Goal: Navigation & Orientation: Understand site structure

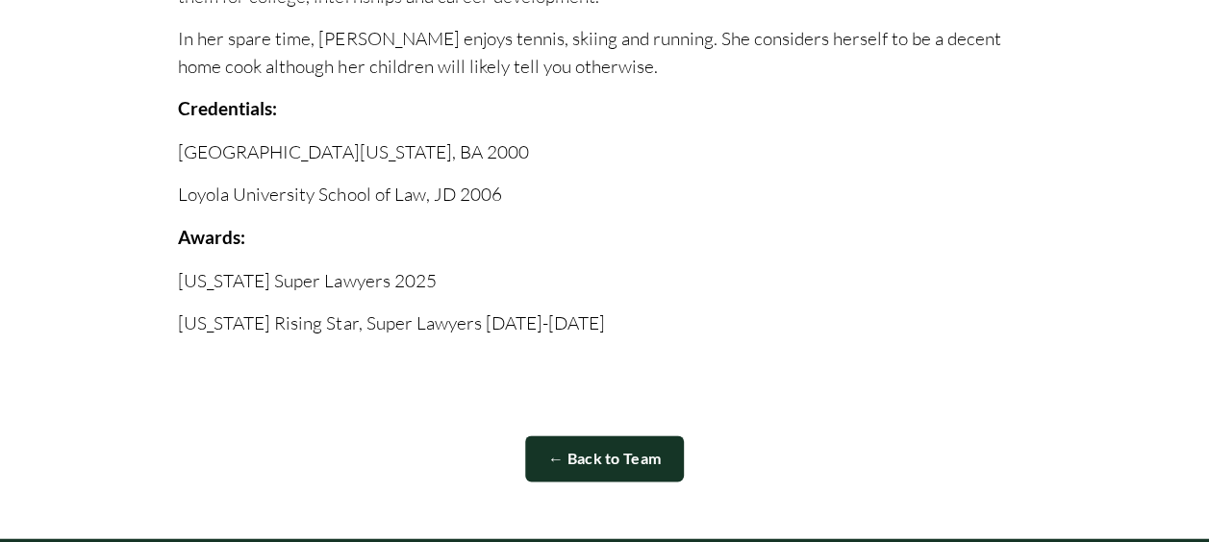
scroll to position [961, 0]
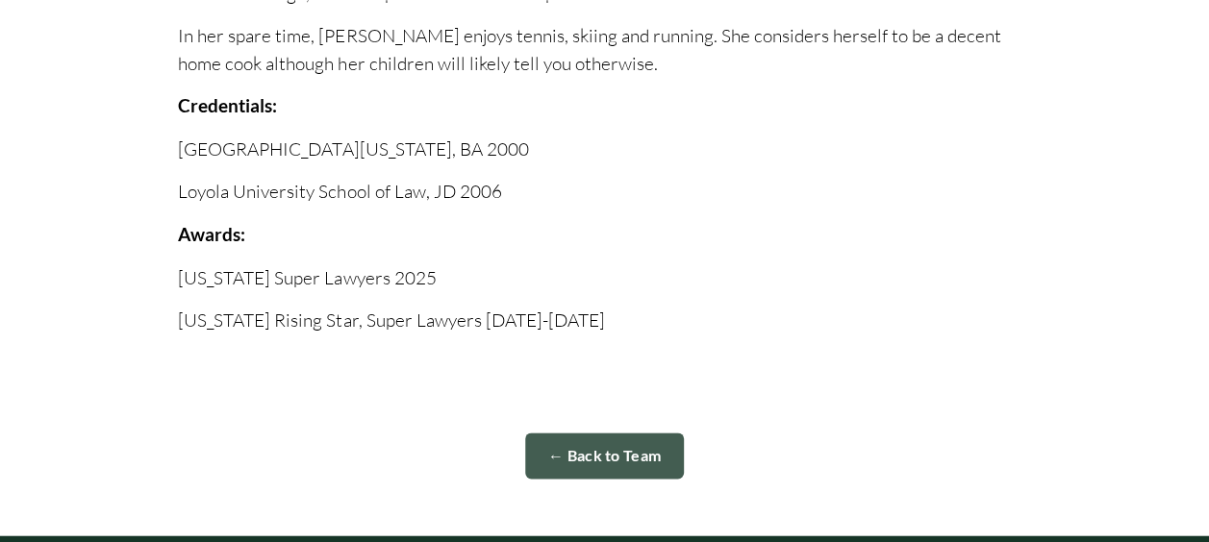
click at [586, 448] on link "← Back to Team" at bounding box center [605, 456] width 160 height 47
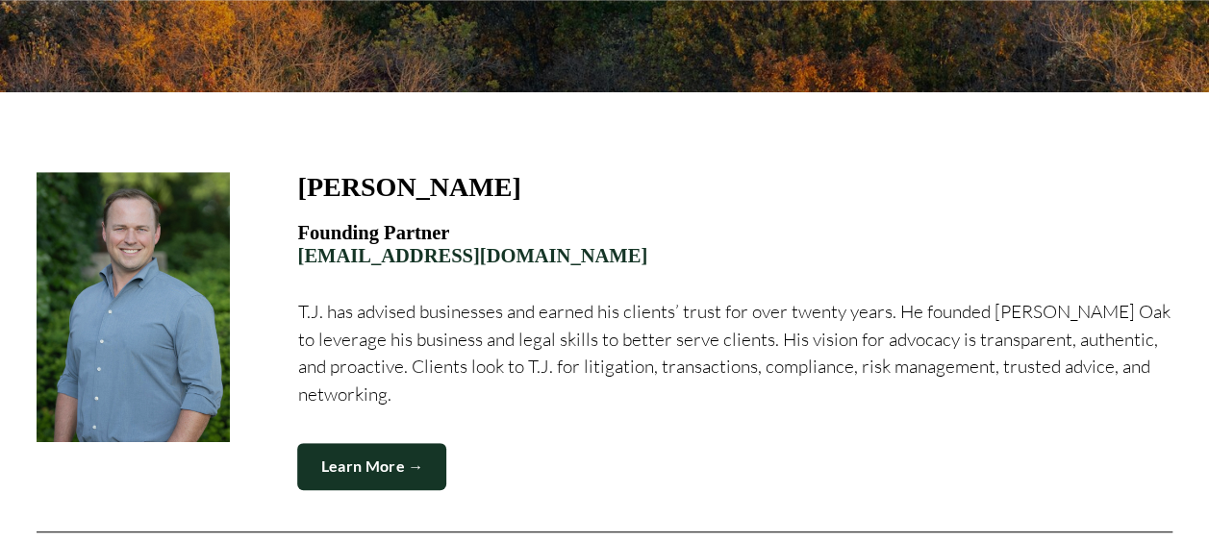
scroll to position [432, 0]
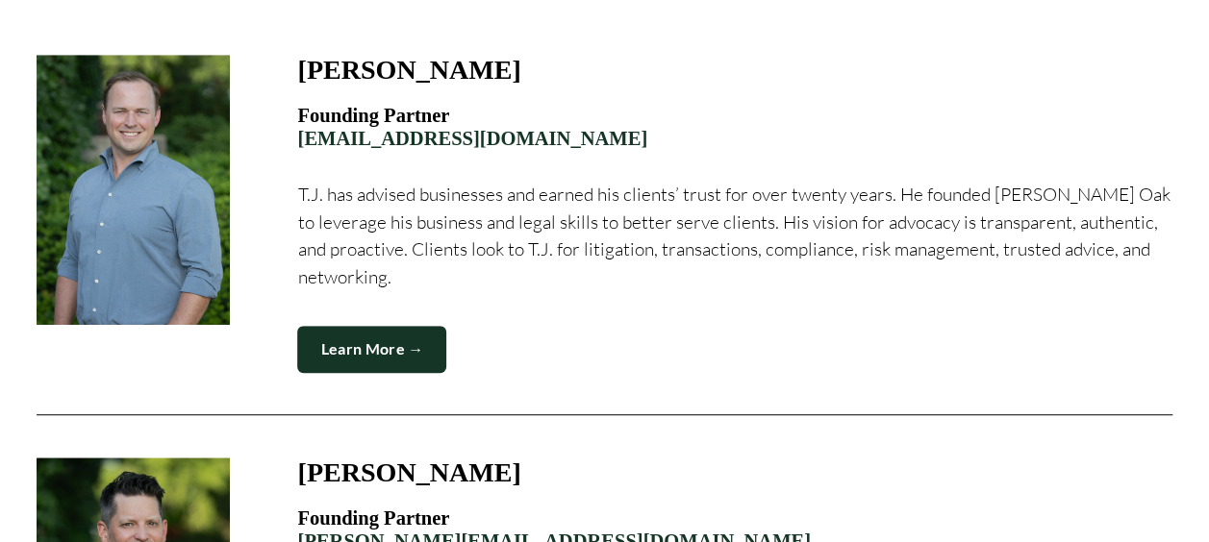
click at [396, 342] on link "Learn More →" at bounding box center [371, 349] width 149 height 47
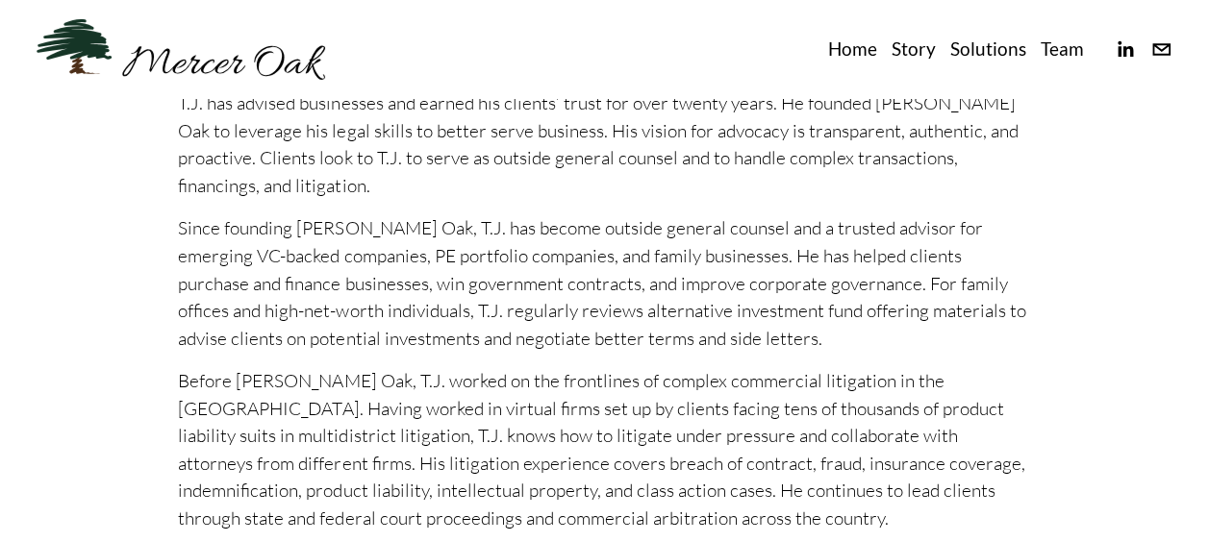
scroll to position [449, 0]
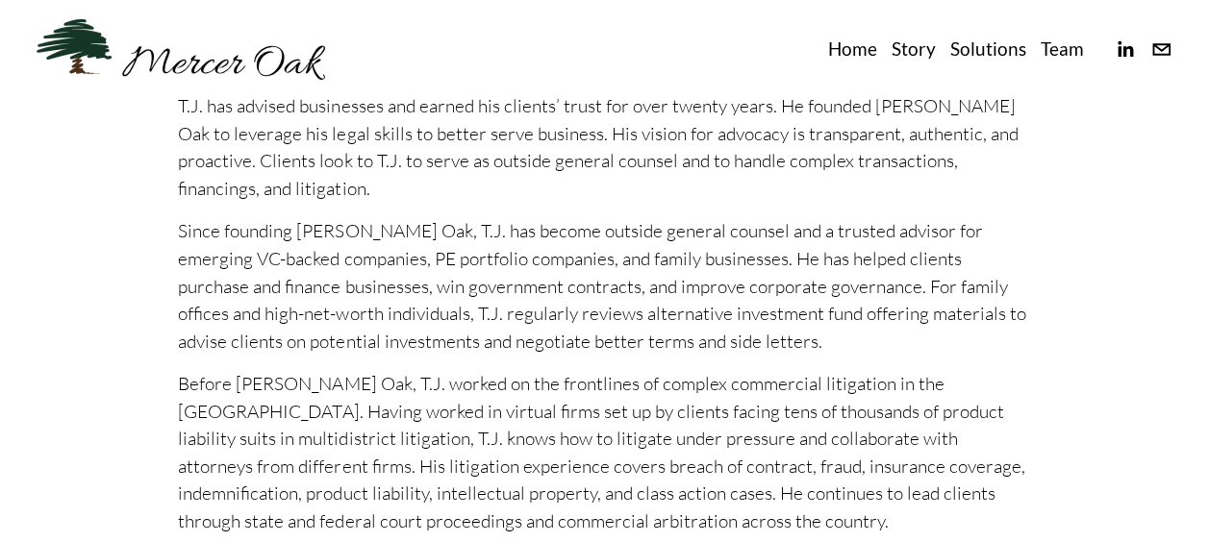
click at [910, 47] on link "Story" at bounding box center [913, 49] width 44 height 31
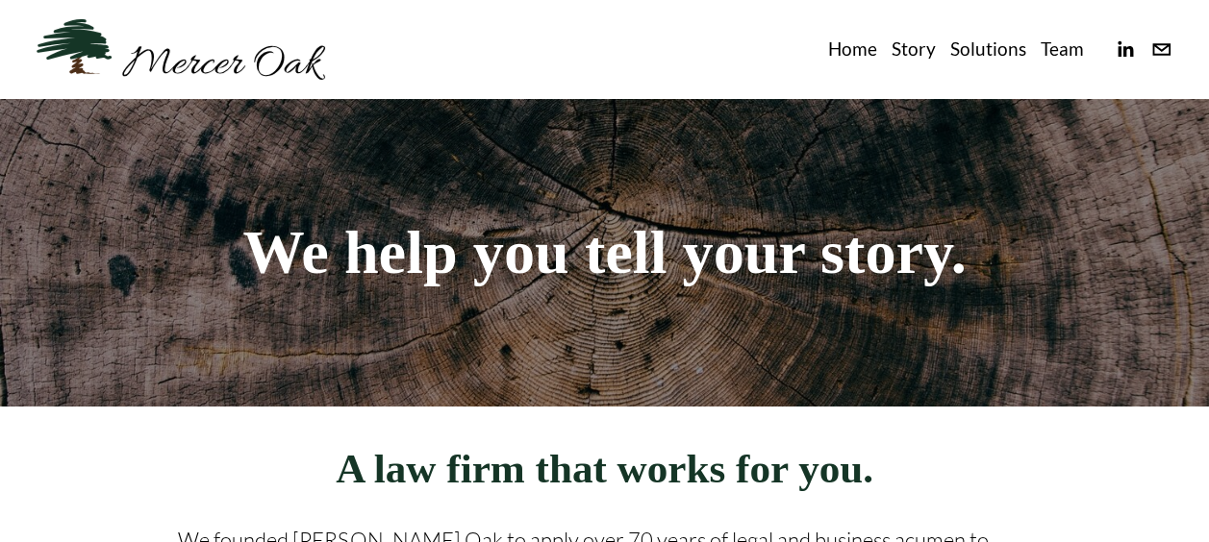
click at [1061, 43] on link "Team" at bounding box center [1061, 49] width 43 height 31
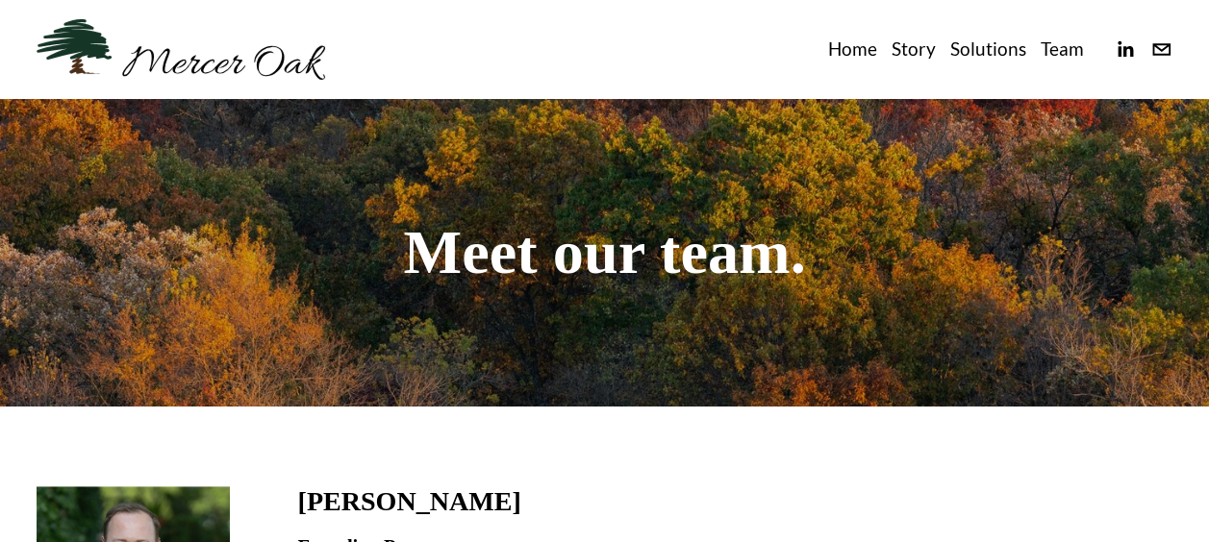
click at [833, 50] on link "Home" at bounding box center [852, 49] width 49 height 31
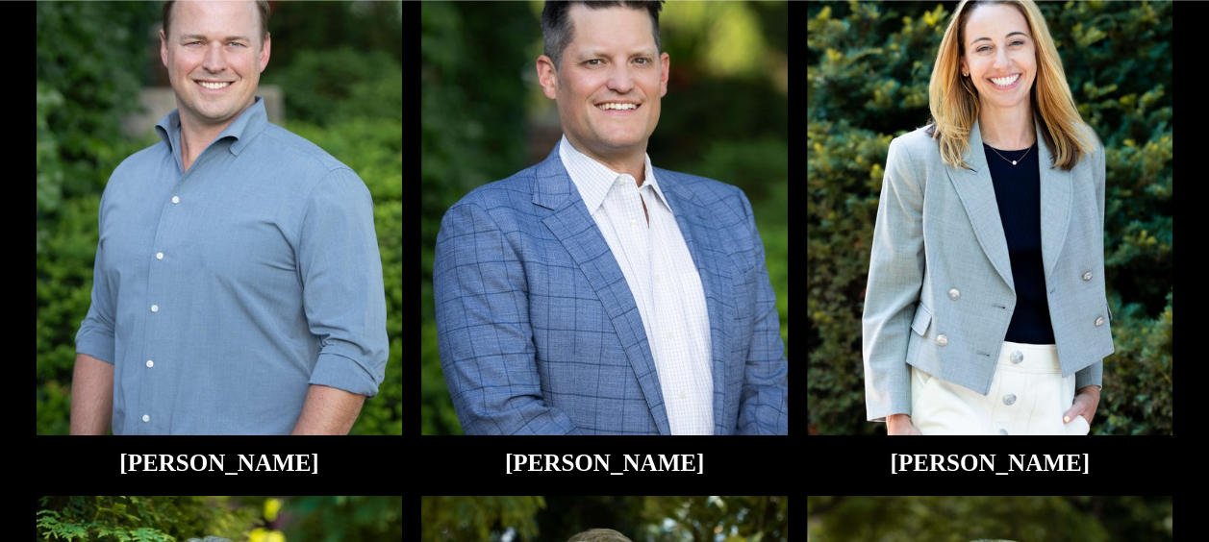
scroll to position [3153, 0]
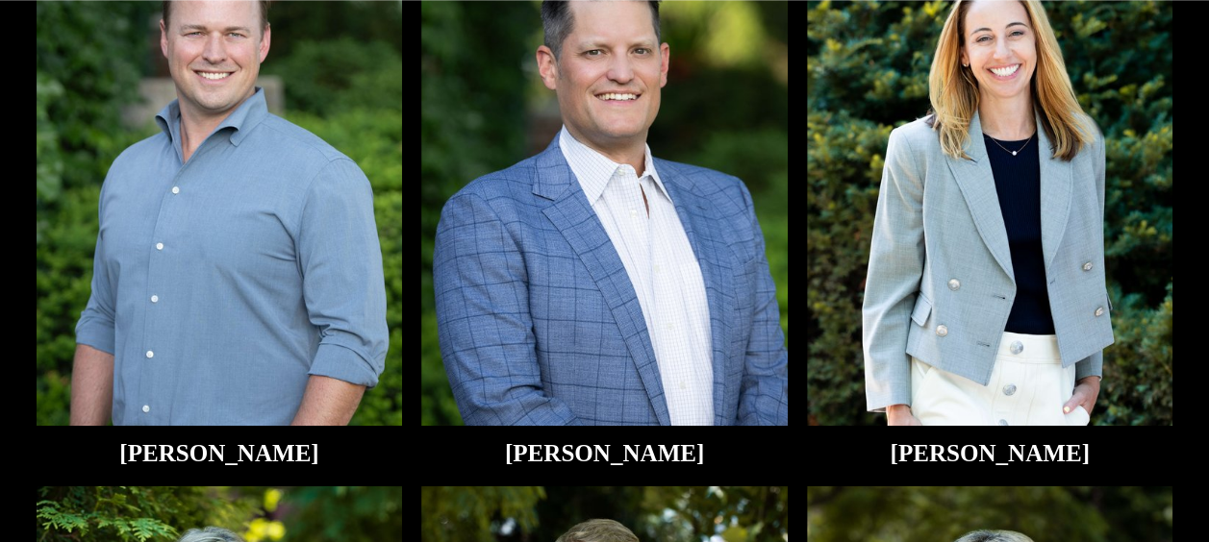
click at [849, 381] on img at bounding box center [990, 182] width 366 height 488
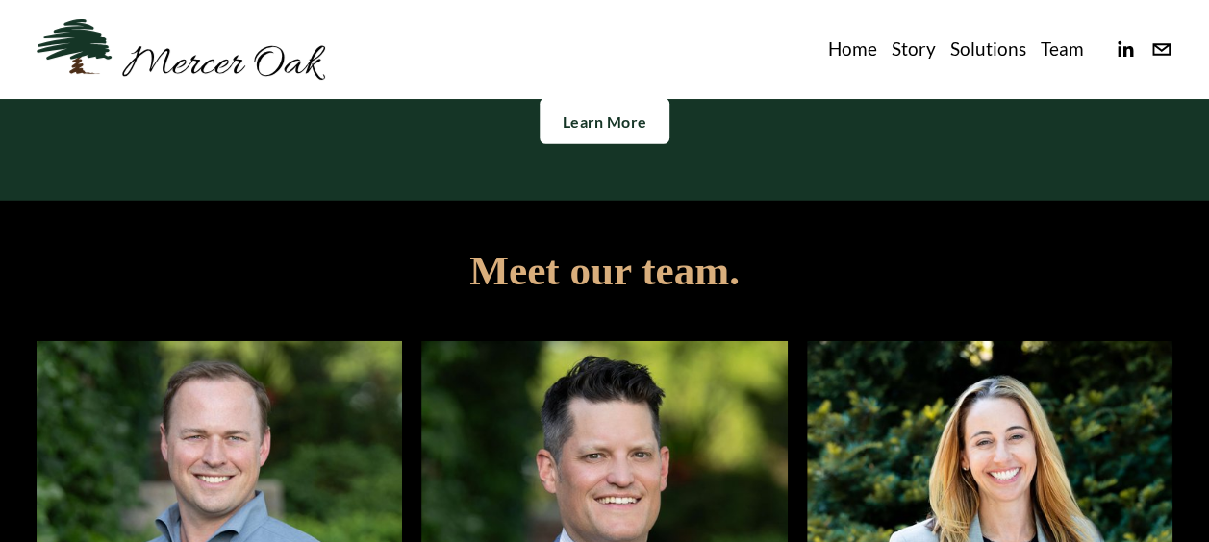
scroll to position [2552, 0]
